Goal: Task Accomplishment & Management: Manage account settings

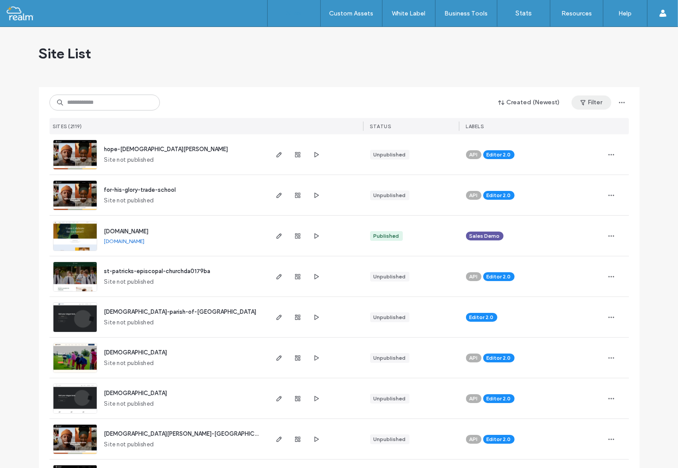
click at [594, 102] on button "Filter" at bounding box center [592, 102] width 40 height 14
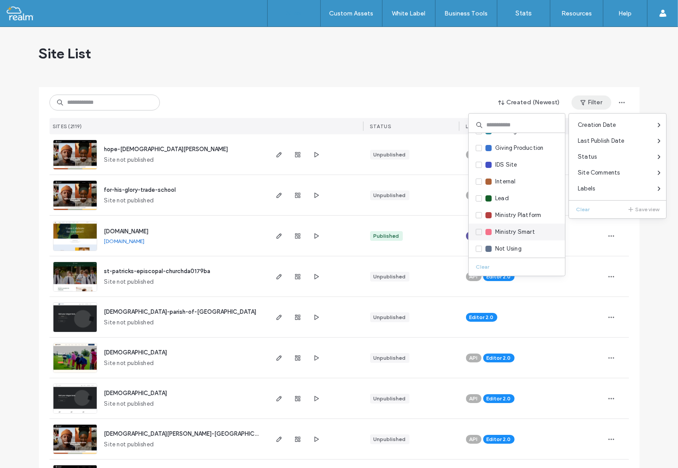
scroll to position [133, 0]
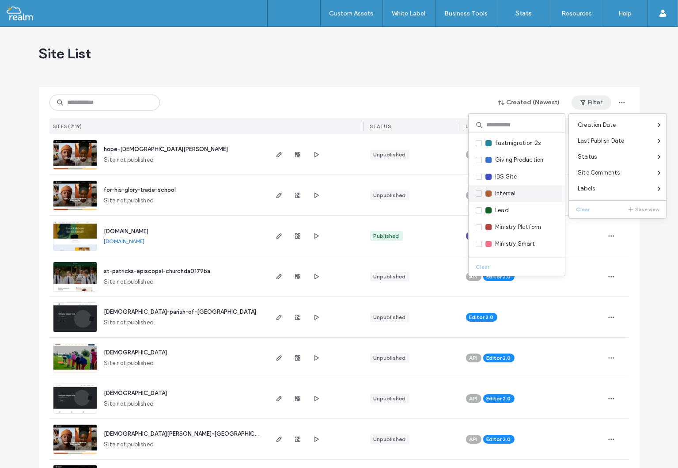
click at [476, 190] on span at bounding box center [479, 193] width 6 height 6
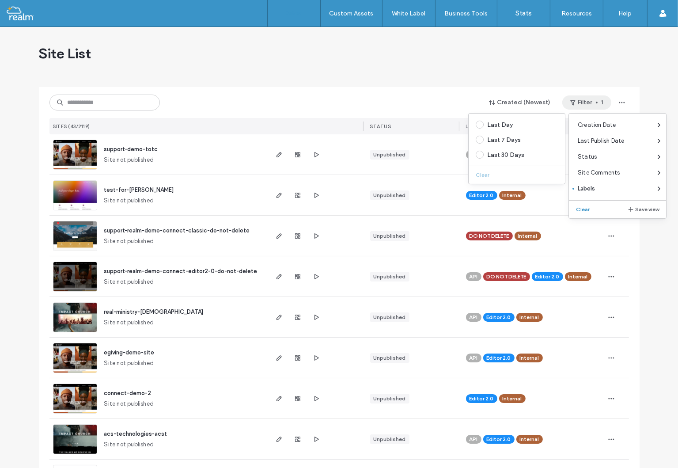
click at [592, 98] on button "Filter 1" at bounding box center [587, 102] width 49 height 14
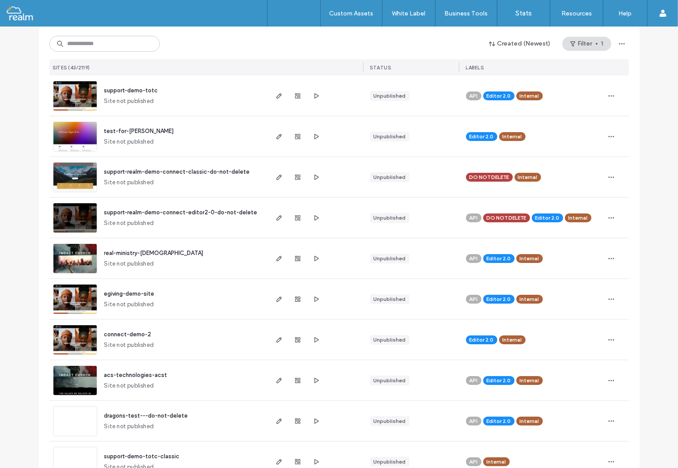
scroll to position [0, 0]
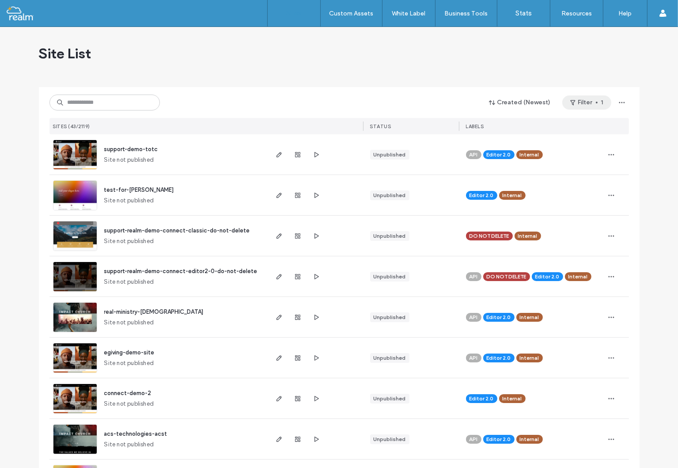
click at [578, 101] on button "Filter 1" at bounding box center [587, 102] width 49 height 14
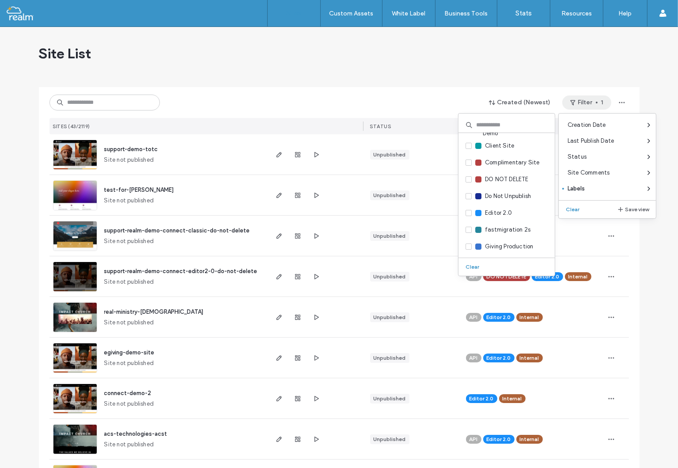
scroll to position [44, 0]
click at [468, 181] on icon at bounding box center [468, 181] width 3 height 3
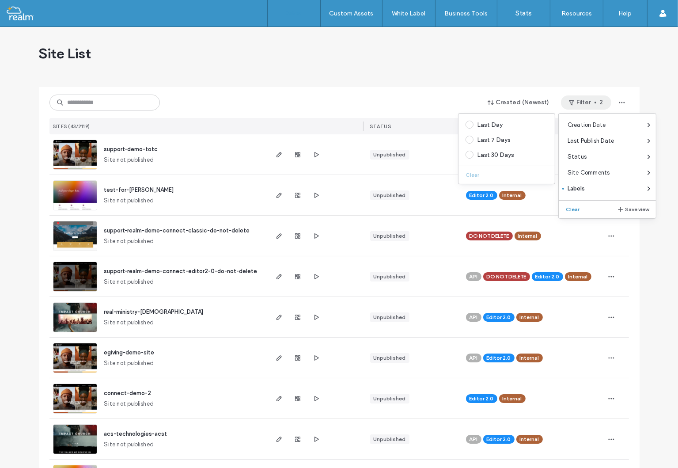
click at [462, 68] on div "Site List" at bounding box center [339, 53] width 601 height 53
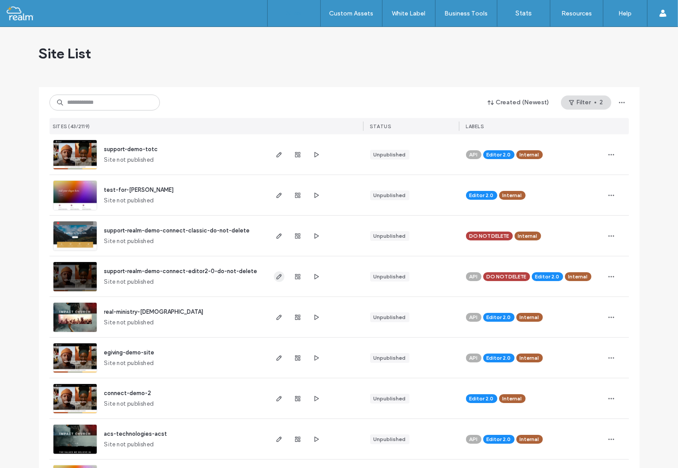
click at [276, 275] on icon "button" at bounding box center [279, 276] width 7 height 7
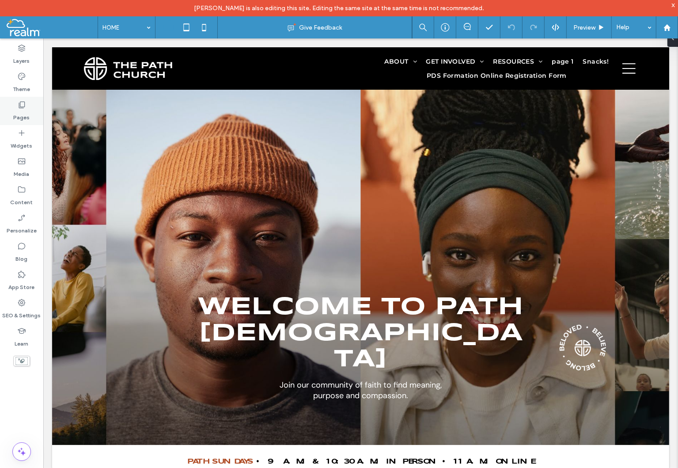
click at [20, 106] on icon at bounding box center [21, 104] width 9 height 9
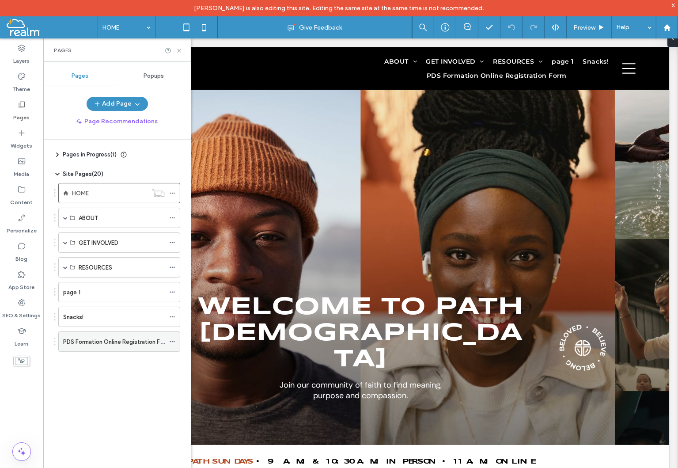
click at [176, 340] on div at bounding box center [174, 341] width 11 height 13
click at [174, 341] on icon at bounding box center [172, 342] width 6 height 6
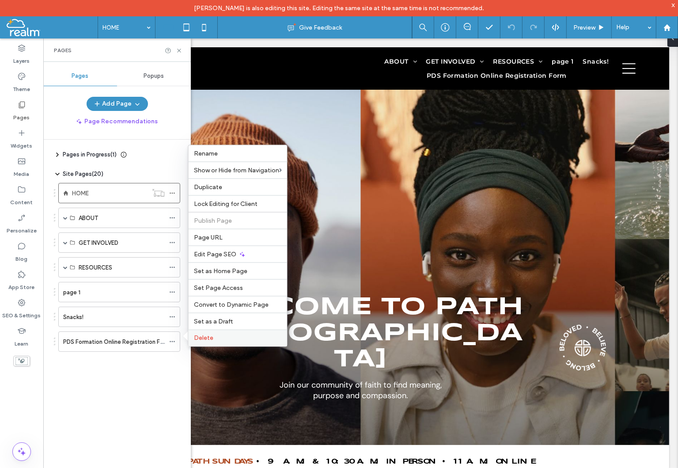
click at [205, 337] on span "Delete" at bounding box center [203, 339] width 19 height 8
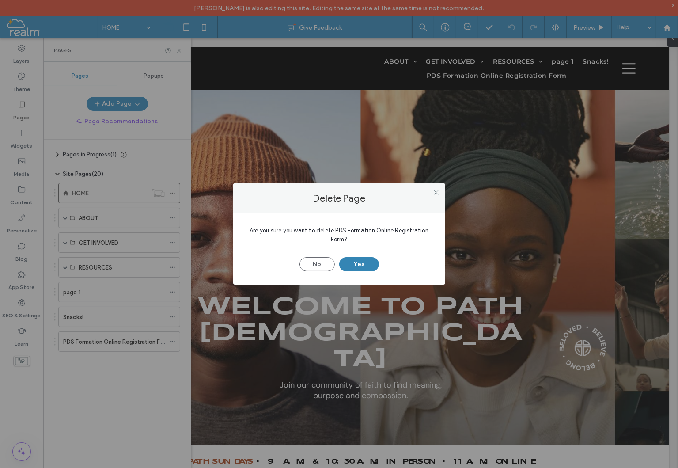
click at [357, 264] on button "Yes" at bounding box center [359, 264] width 40 height 14
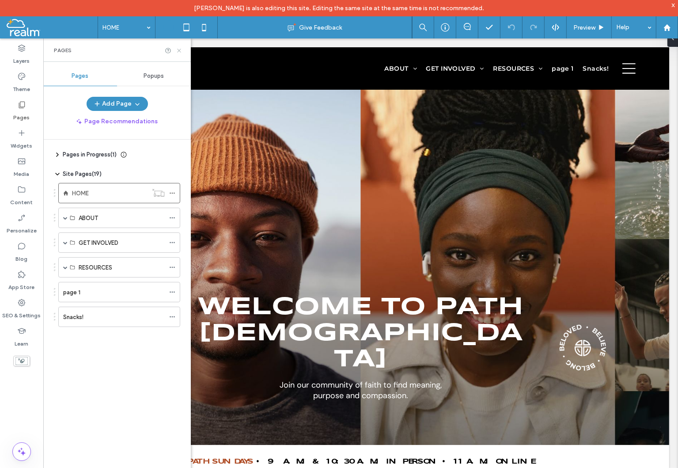
click at [181, 53] on icon at bounding box center [179, 50] width 7 height 7
